Goal: Information Seeking & Learning: Check status

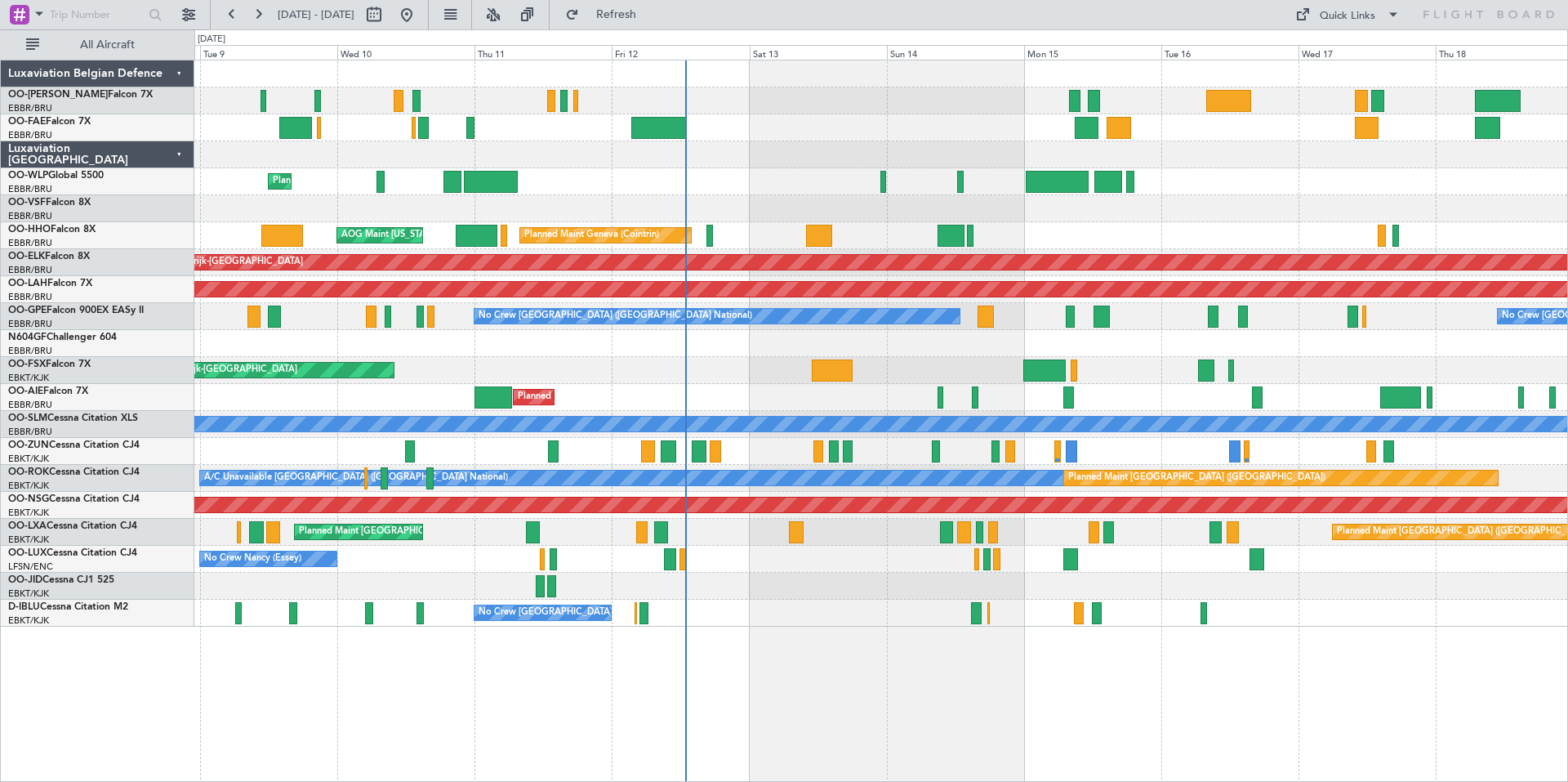
click at [887, 229] on div "Planned Maint Geneva (Cointrin) AOG Maint New York (Teterboro)" at bounding box center [880, 236] width 1373 height 27
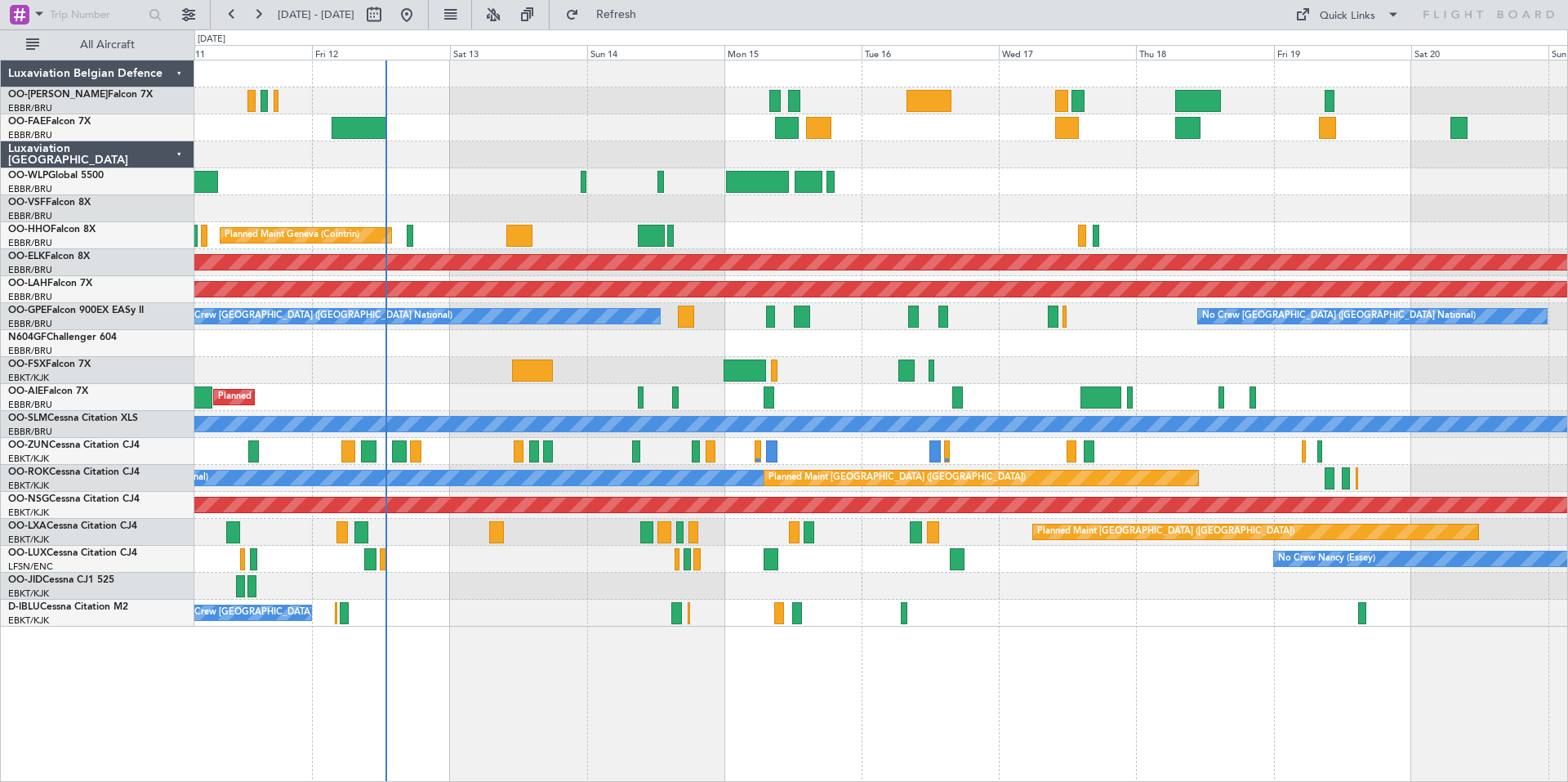
click at [835, 215] on div at bounding box center [880, 209] width 1373 height 27
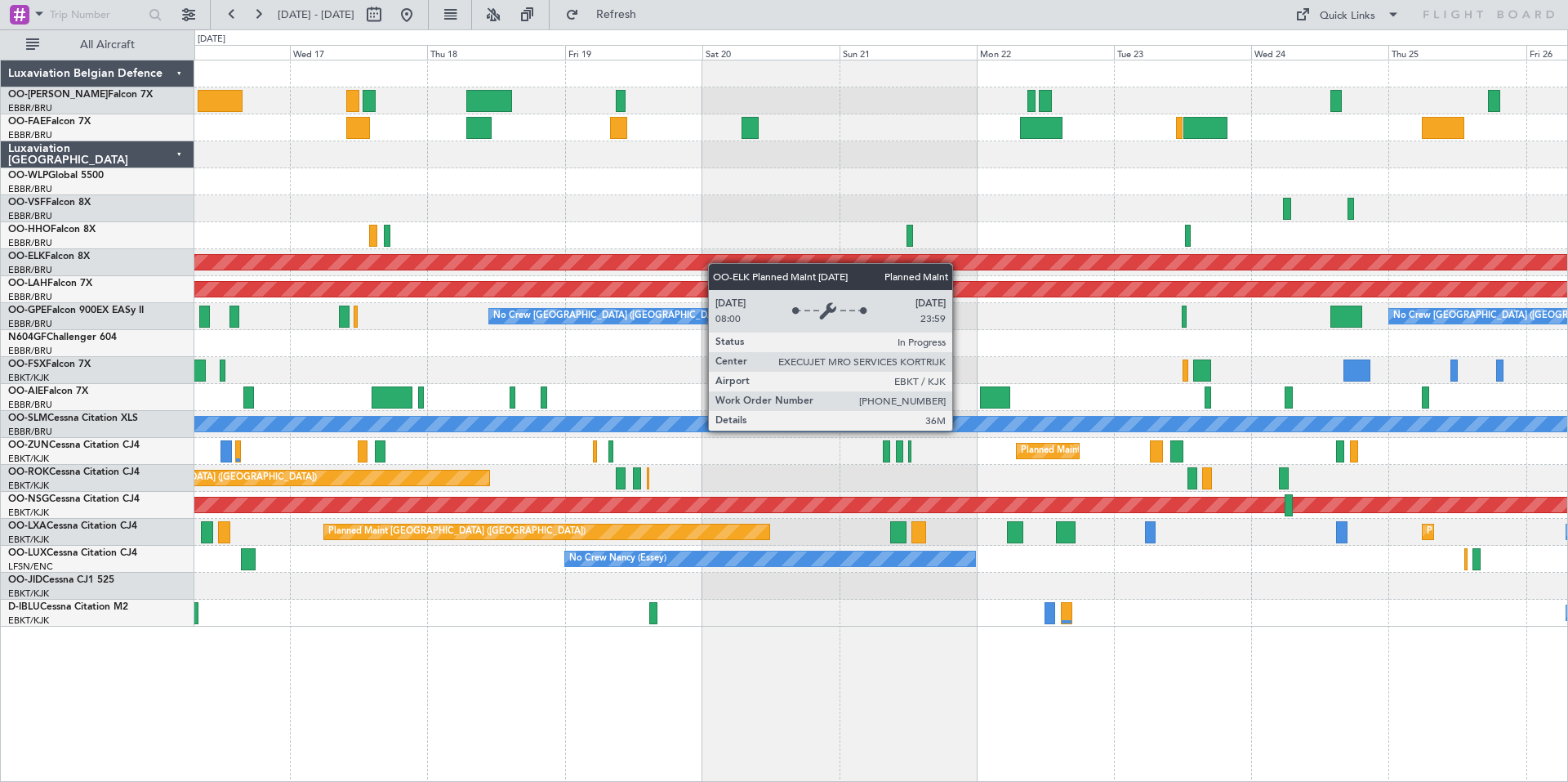
click at [689, 270] on div "Planned Maint Kortrijk-Wevelgem Planned Maint Alton-st Louis (St Louis Regl) No…" at bounding box center [880, 343] width 1373 height 567
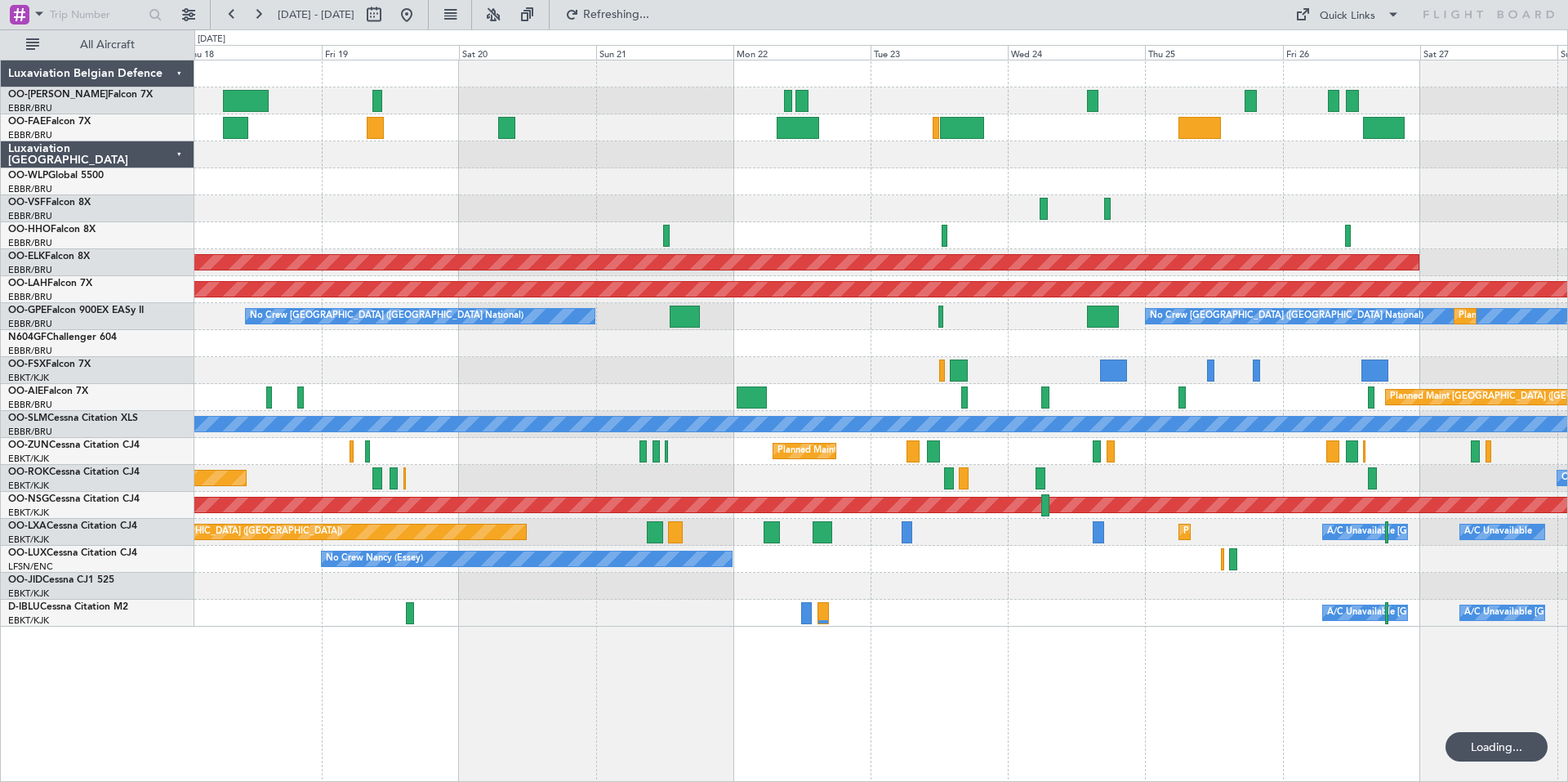
click at [1028, 235] on div "Owner Melsbroek Air Base Owner Melsbroek Air Base Planned Maint Kortrijk-Wevelg…" at bounding box center [880, 343] width 1373 height 567
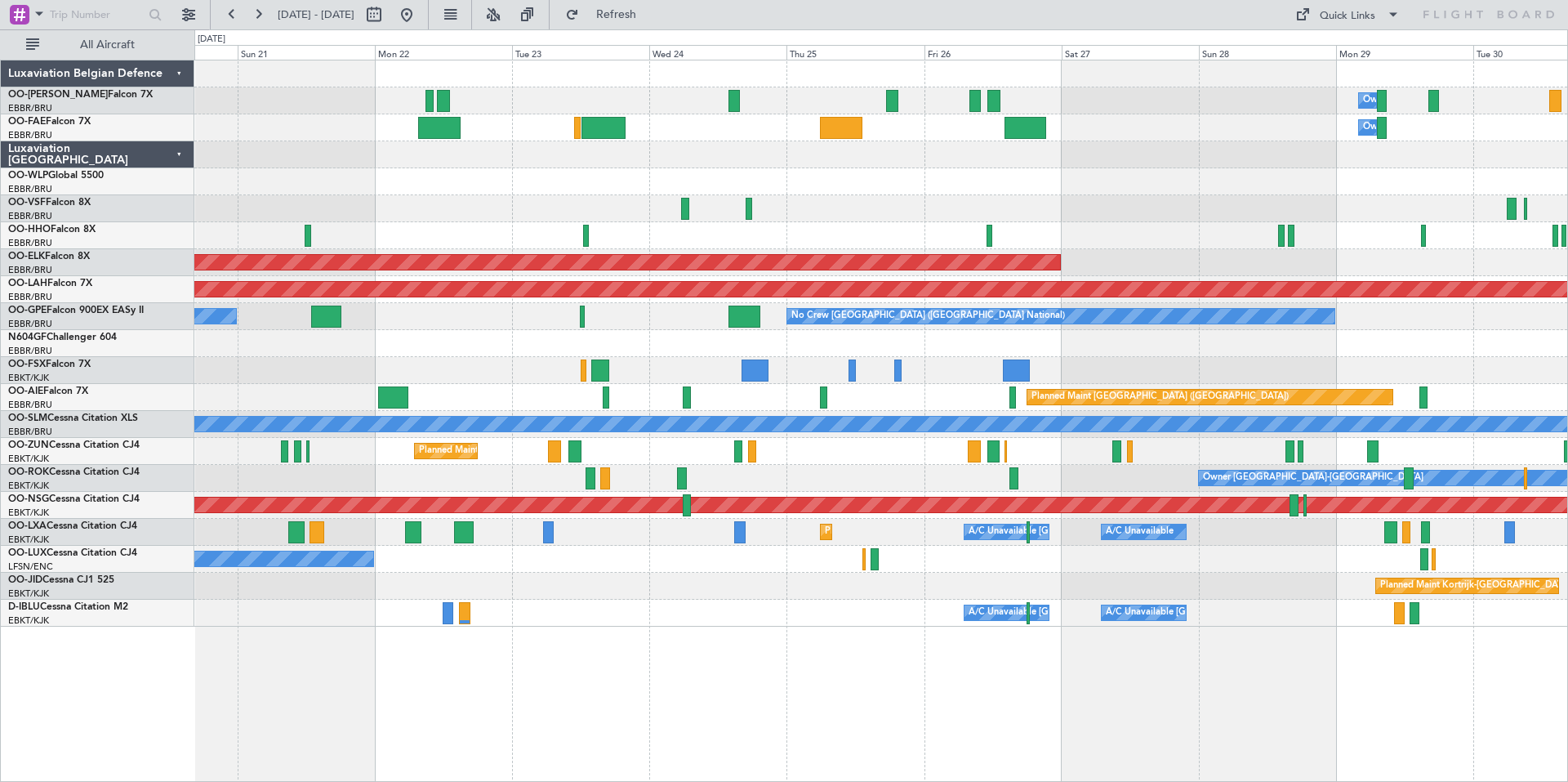
click at [382, 284] on div "Owner Melsbroek Air Base Owner Melsbroek Air Base Planned Maint Kortrijk-Wevelg…" at bounding box center [880, 343] width 1373 height 567
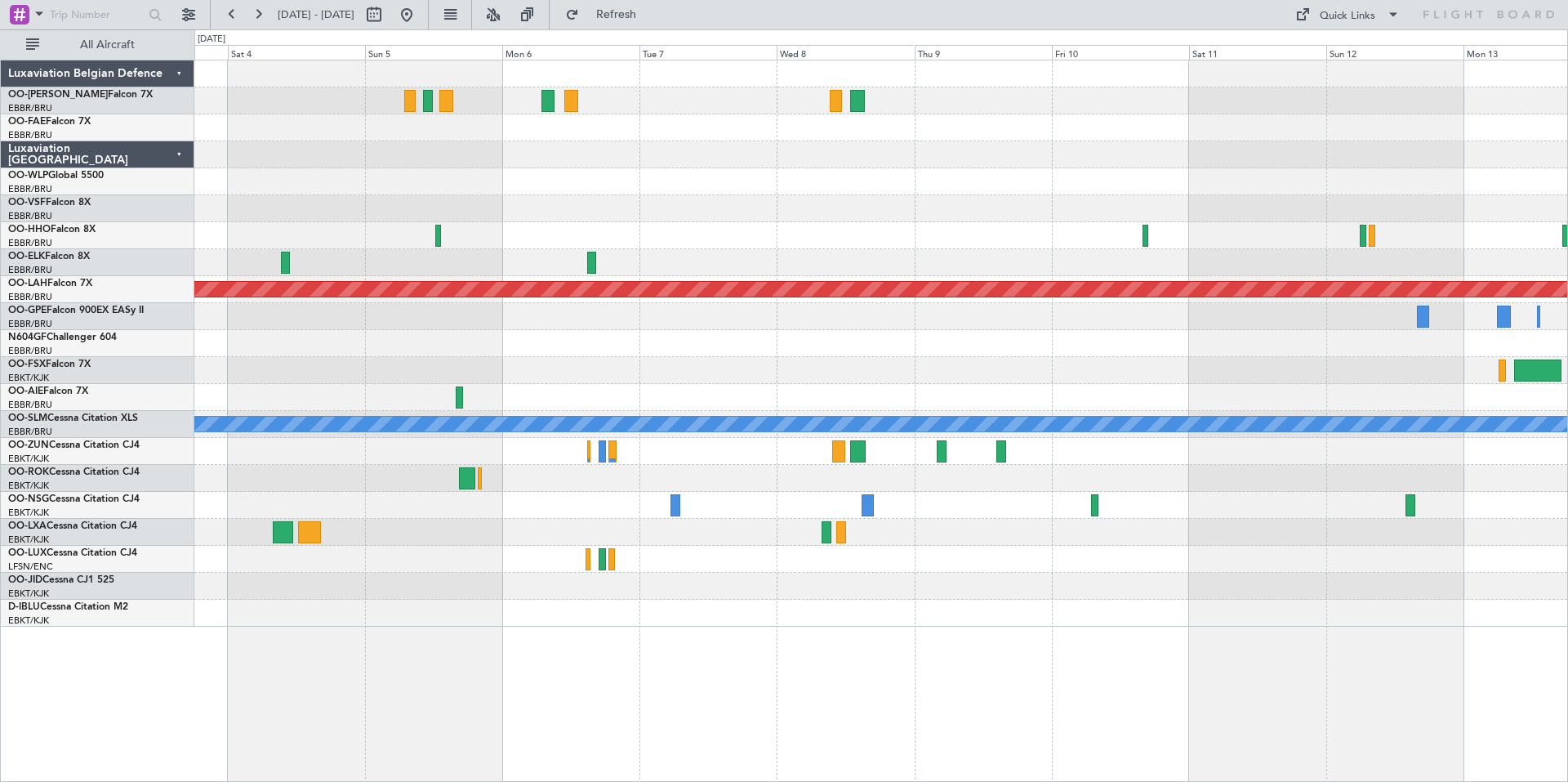
click at [478, 272] on div "Planned Maint Alton-st Louis (St Louis Regl) A/C Unavailable Monchengladbach Ow…" at bounding box center [880, 343] width 1373 height 567
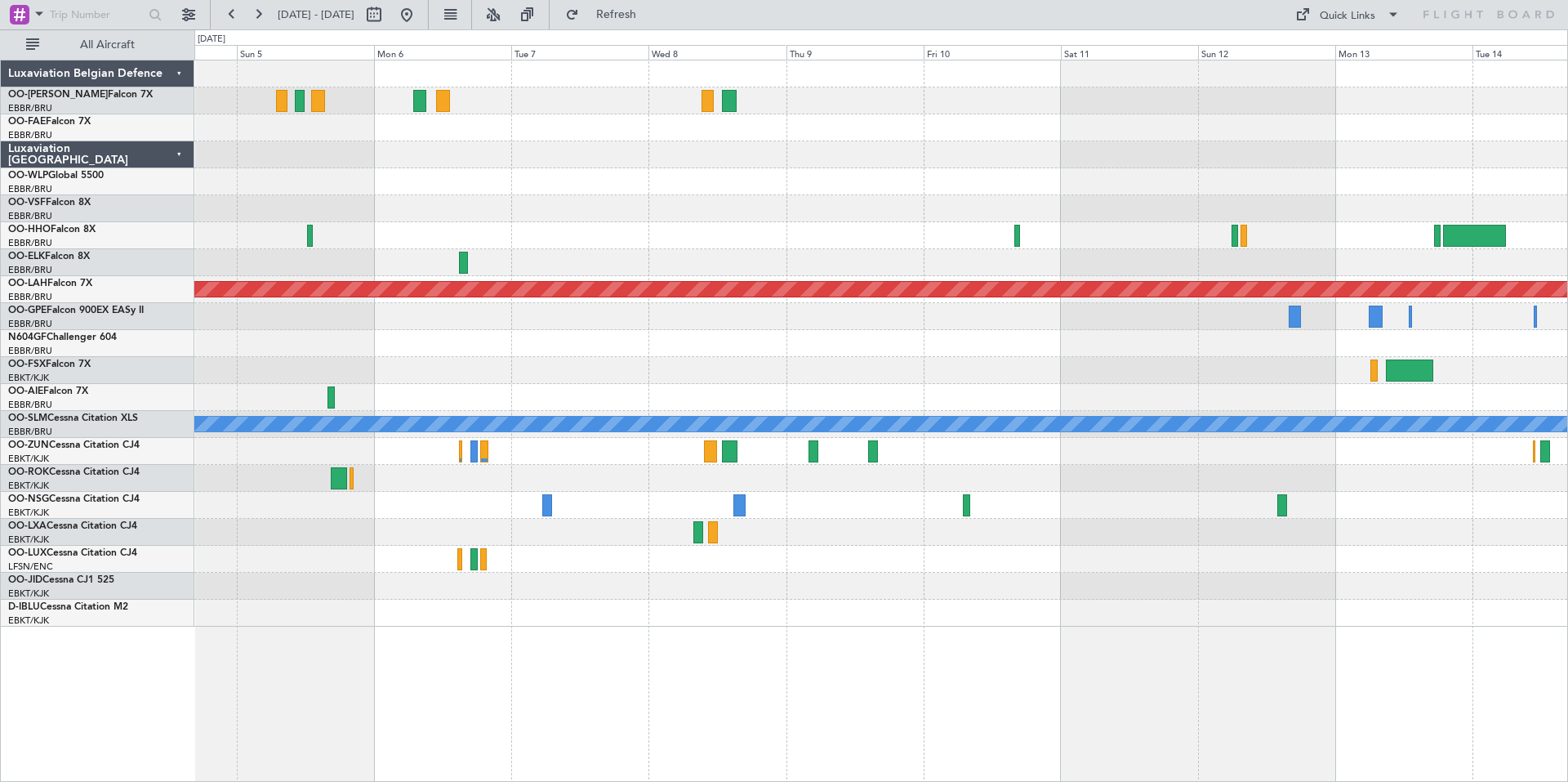
drag, startPoint x: 497, startPoint y: 428, endPoint x: 526, endPoint y: 412, distance: 33.1
click at [113, 748] on div "Luxaviation Belgian Defence OO-LUM Falcon 7X EBBR/BRU Brussels (Brussels Nation…" at bounding box center [97, 420] width 194 height 723
